Goal: Transaction & Acquisition: Purchase product/service

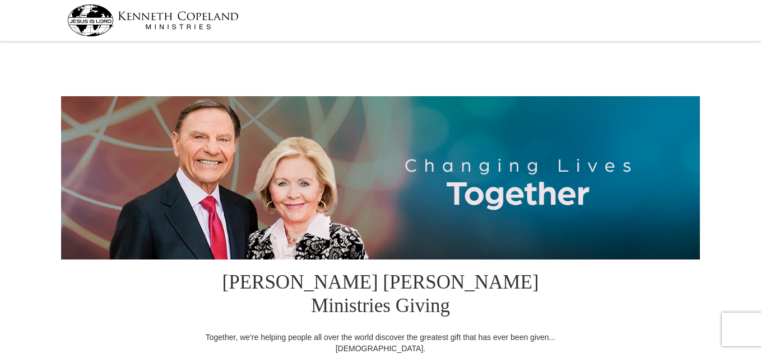
select select "FL"
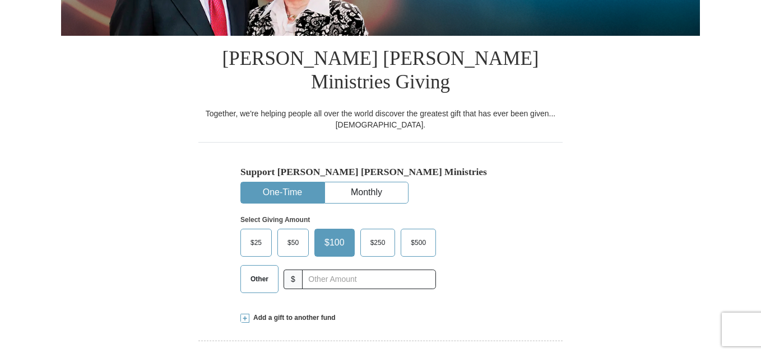
click at [295, 235] on span "$50" at bounding box center [293, 243] width 22 height 17
click at [0, 0] on input "$50" at bounding box center [0, 0] width 0 height 0
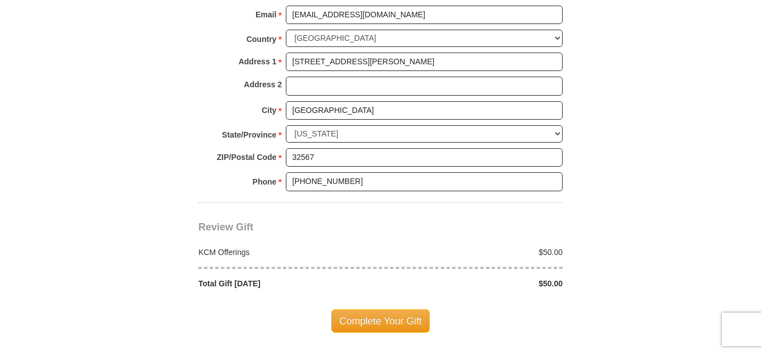
scroll to position [952, 0]
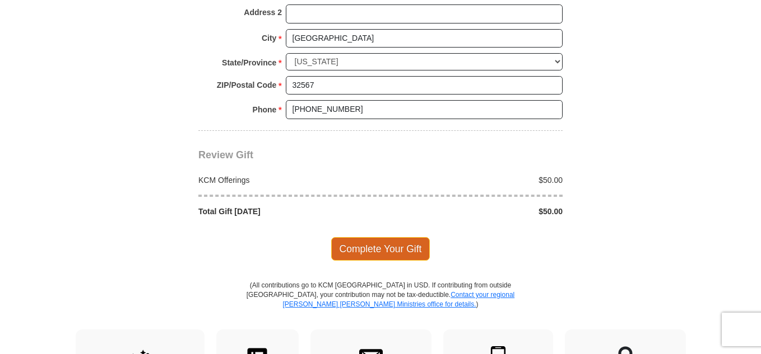
click at [392, 237] on span "Complete Your Gift" at bounding box center [380, 249] width 99 height 24
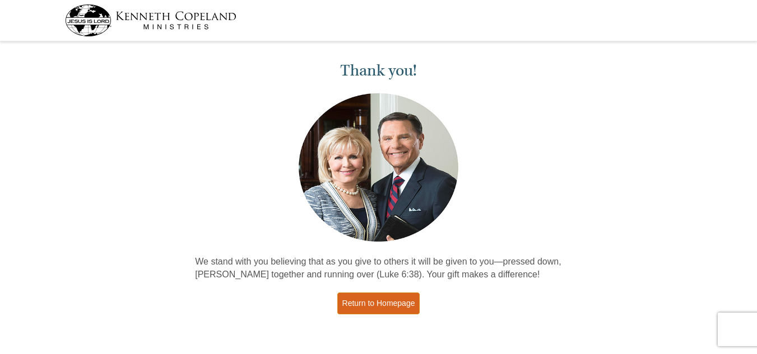
click at [386, 306] on link "Return to Homepage" at bounding box center [378, 304] width 83 height 22
